Goal: Find specific page/section: Find specific page/section

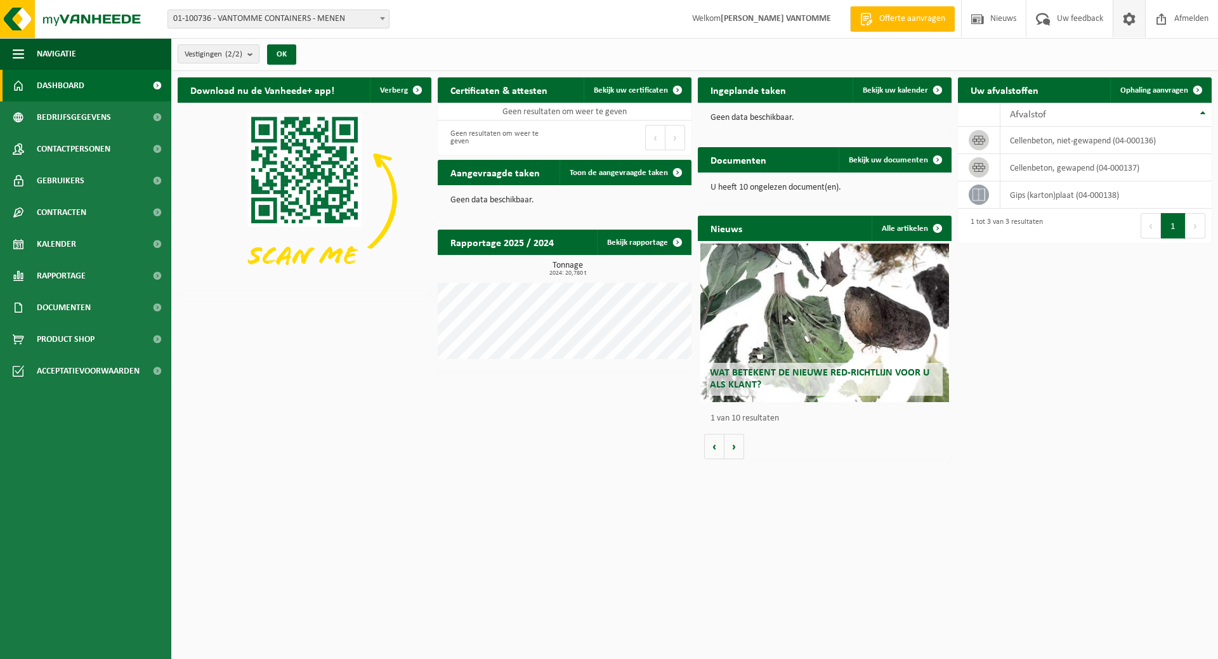
click at [1141, 14] on link at bounding box center [1129, 18] width 32 height 37
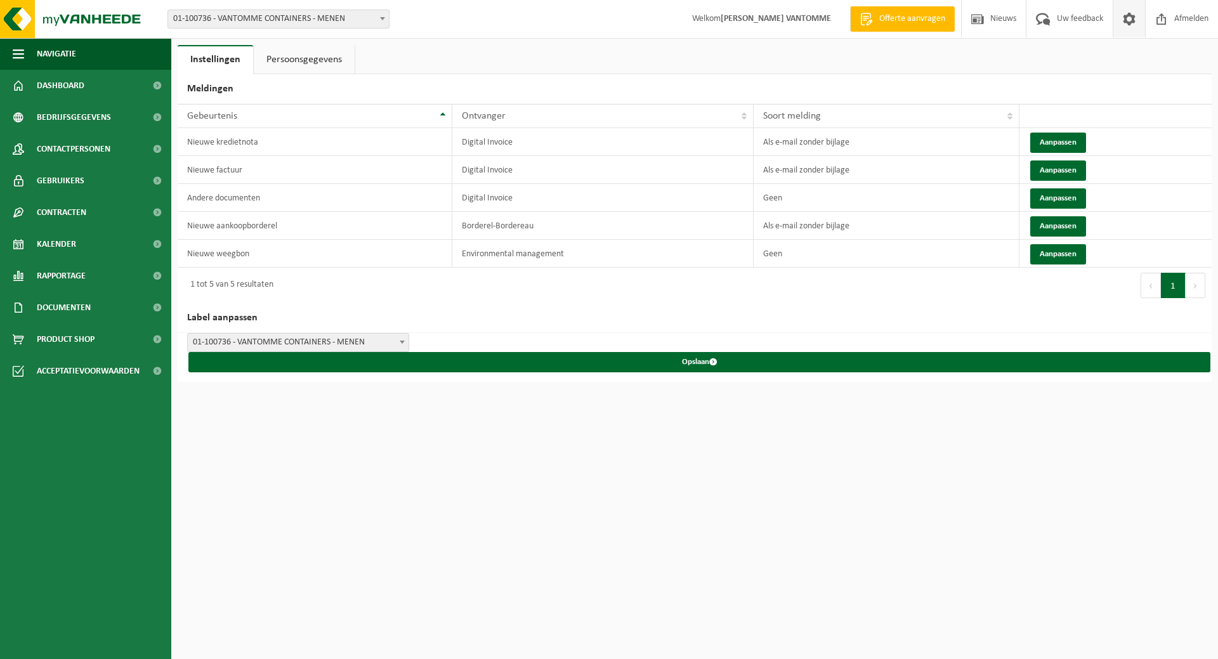
click at [655, 452] on html "Vestiging: 01-100736 - VANTOMME CONTAINERS - MENEN 10-889440 - VANTOMME CONTAIN…" at bounding box center [609, 329] width 1218 height 659
click at [97, 147] on span "Contactpersonen" at bounding box center [74, 149] width 74 height 32
